Goal: Information Seeking & Learning: Check status

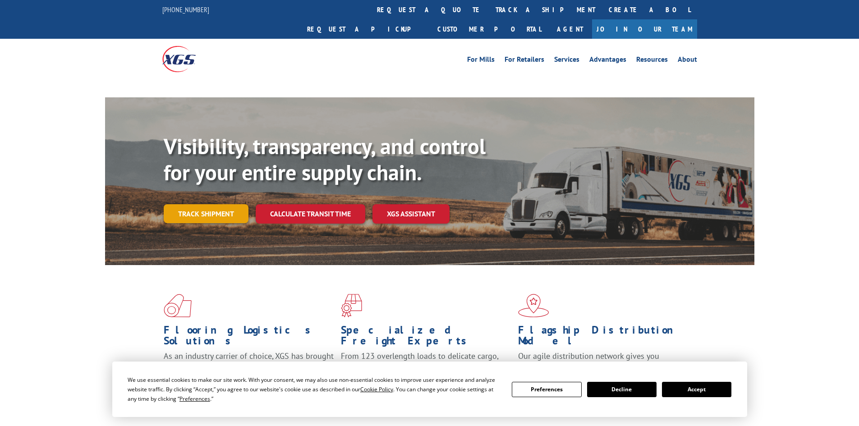
click at [218, 204] on link "Track shipment" at bounding box center [206, 213] width 85 height 19
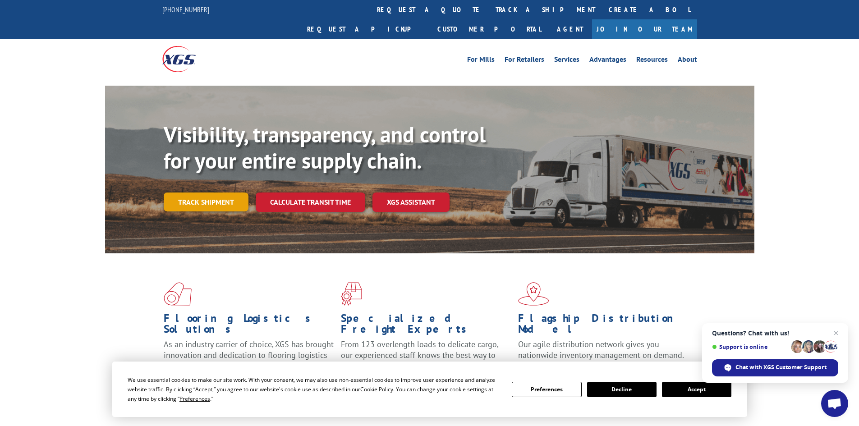
click at [217, 193] on link "Track shipment" at bounding box center [206, 202] width 85 height 19
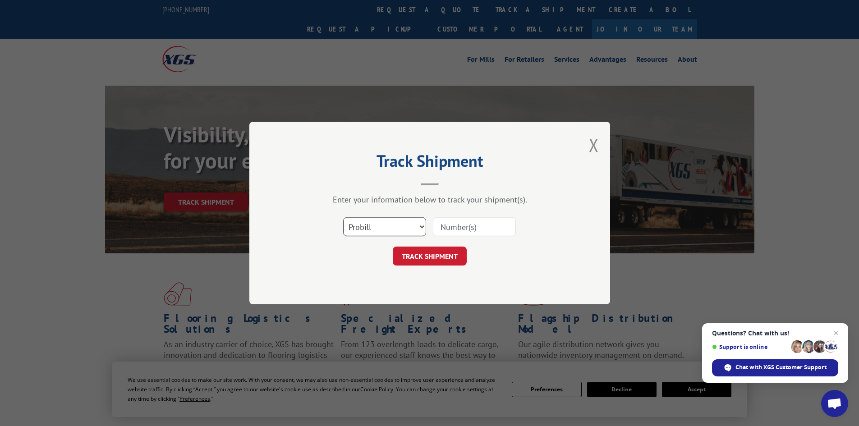
click at [369, 224] on select "Select category... Probill BOL PO" at bounding box center [384, 226] width 83 height 19
select select "po"
click at [343, 217] on select "Select category... Probill BOL PO" at bounding box center [384, 226] width 83 height 19
click at [451, 231] on input at bounding box center [474, 226] width 83 height 19
paste input "14532798"
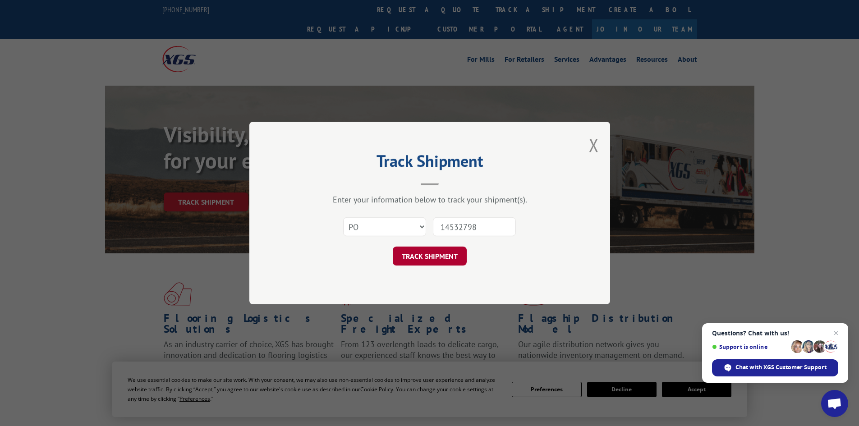
type input "14532798"
click at [434, 259] on button "TRACK SHIPMENT" at bounding box center [430, 256] width 74 height 19
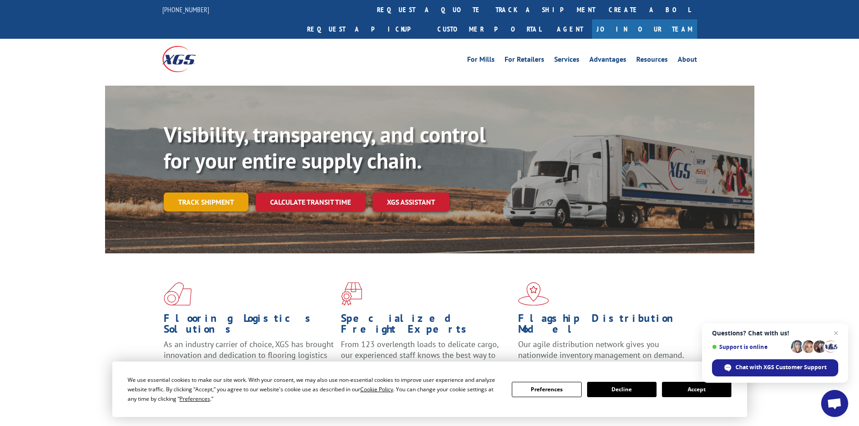
click at [210, 193] on link "Track shipment" at bounding box center [206, 202] width 85 height 19
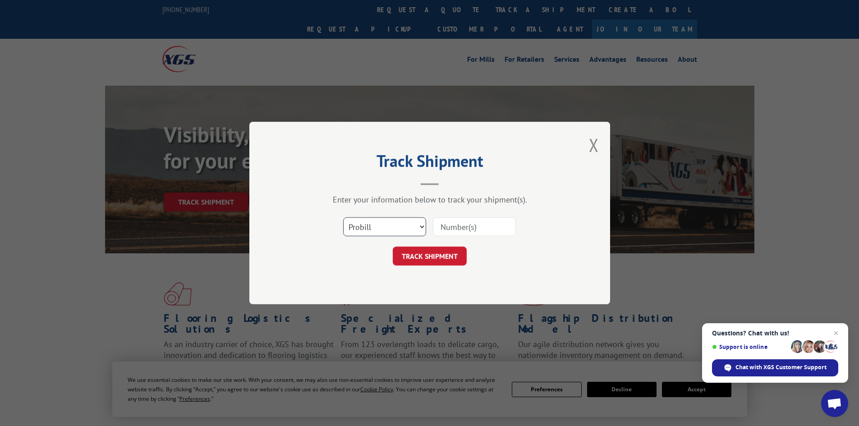
click at [373, 227] on select "Select category... Probill BOL PO" at bounding box center [384, 226] width 83 height 19
select select "po"
click at [343, 217] on select "Select category... Probill BOL PO" at bounding box center [384, 226] width 83 height 19
click at [463, 226] on input at bounding box center [474, 226] width 83 height 19
paste input "14532859"
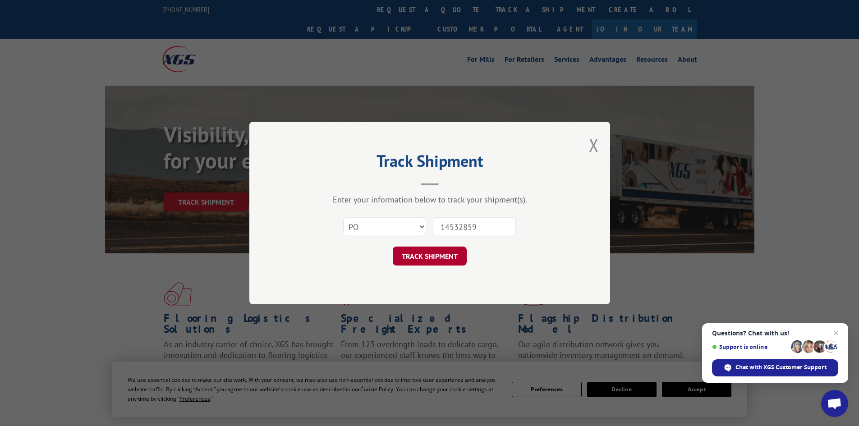
type input "14532859"
click at [457, 257] on button "TRACK SHIPMENT" at bounding box center [430, 256] width 74 height 19
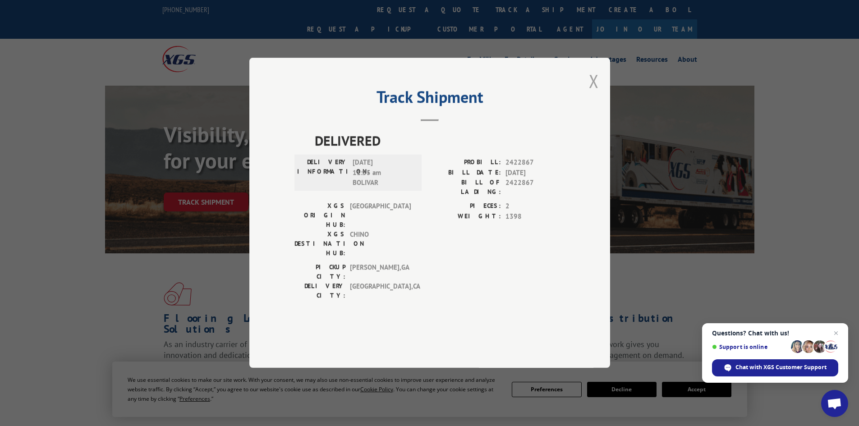
drag, startPoint x: 595, startPoint y: 105, endPoint x: 434, endPoint y: 69, distance: 164.2
click at [595, 93] on button "Close modal" at bounding box center [594, 81] width 10 height 24
